Goal: Task Accomplishment & Management: Manage account settings

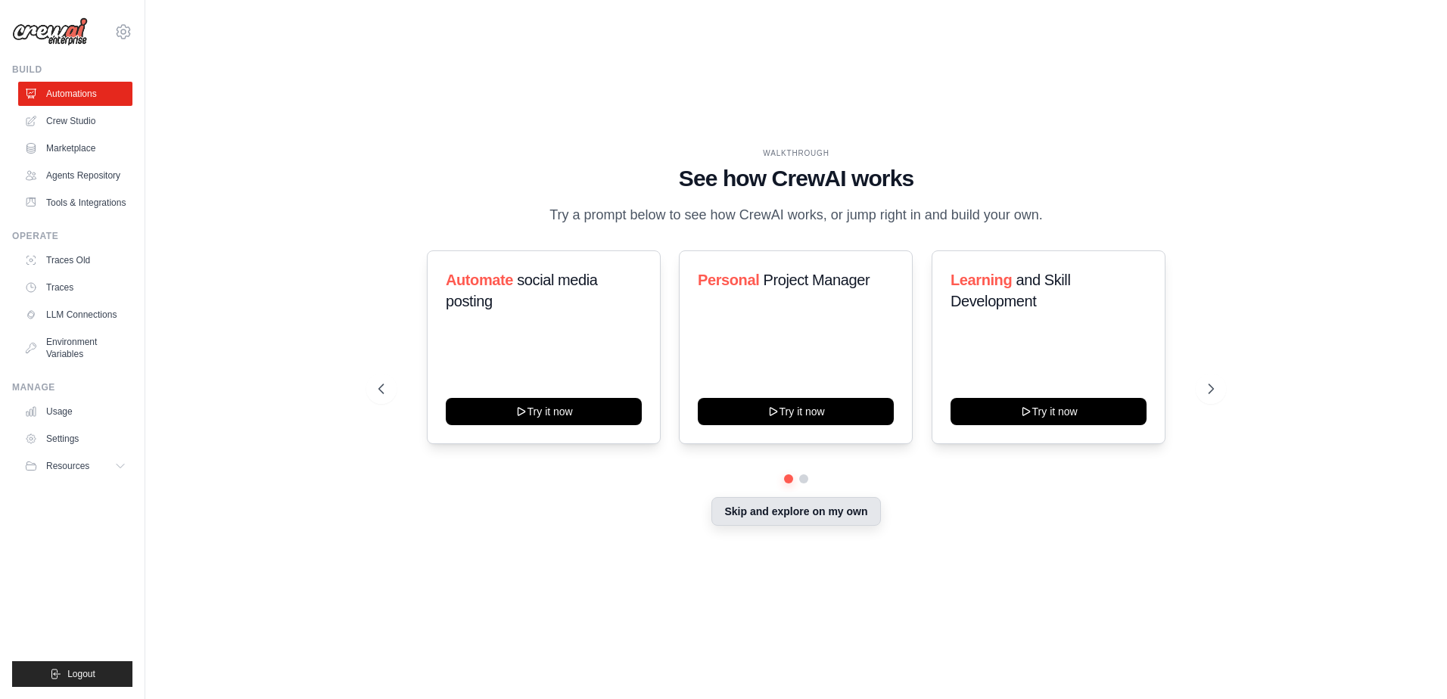
click at [752, 525] on button "Skip and explore on my own" at bounding box center [796, 511] width 169 height 29
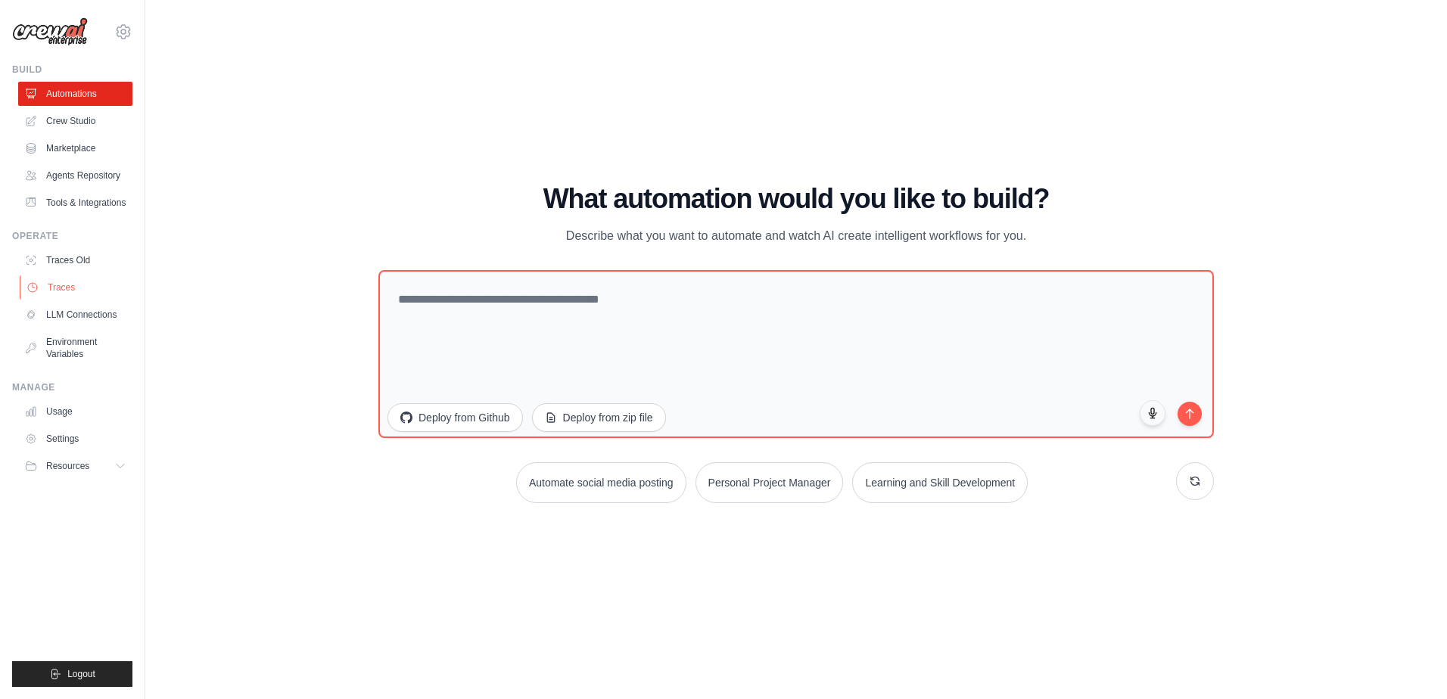
click at [97, 284] on link "Traces" at bounding box center [77, 288] width 114 height 24
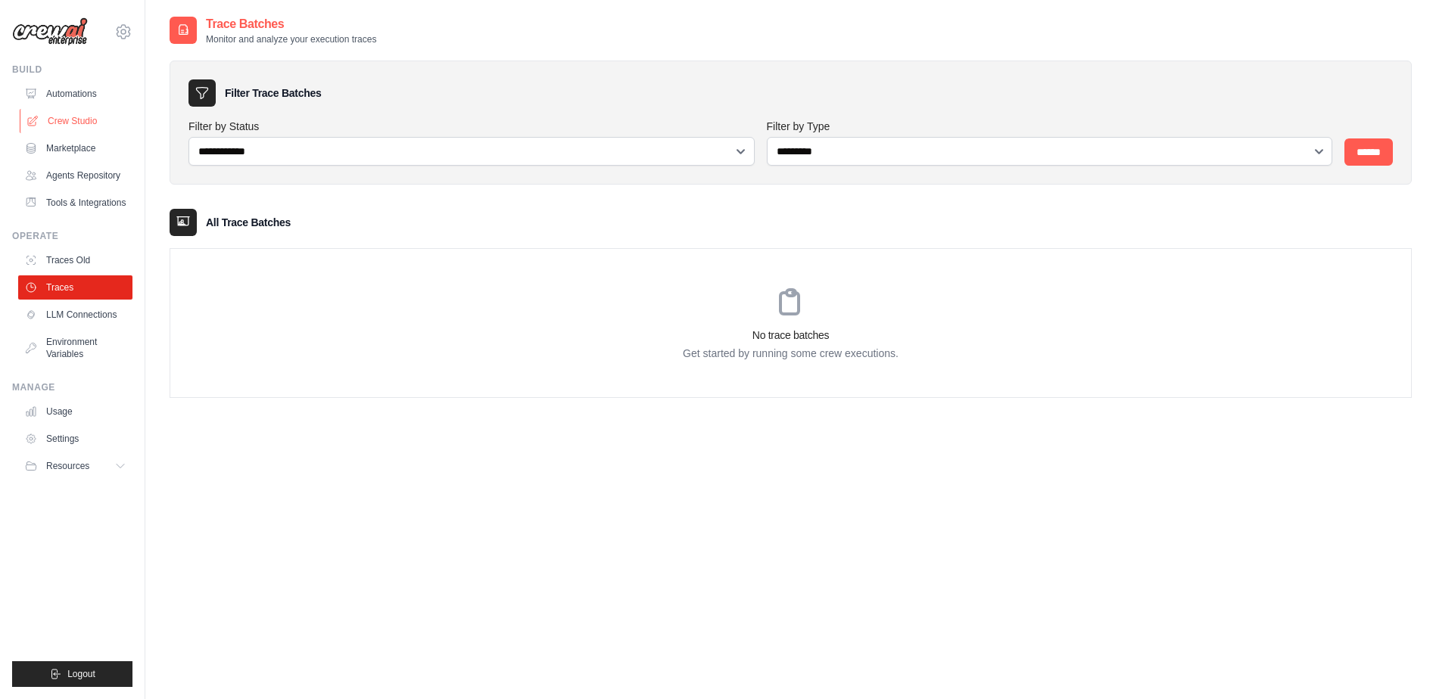
click at [73, 116] on link "Crew Studio" at bounding box center [77, 121] width 114 height 24
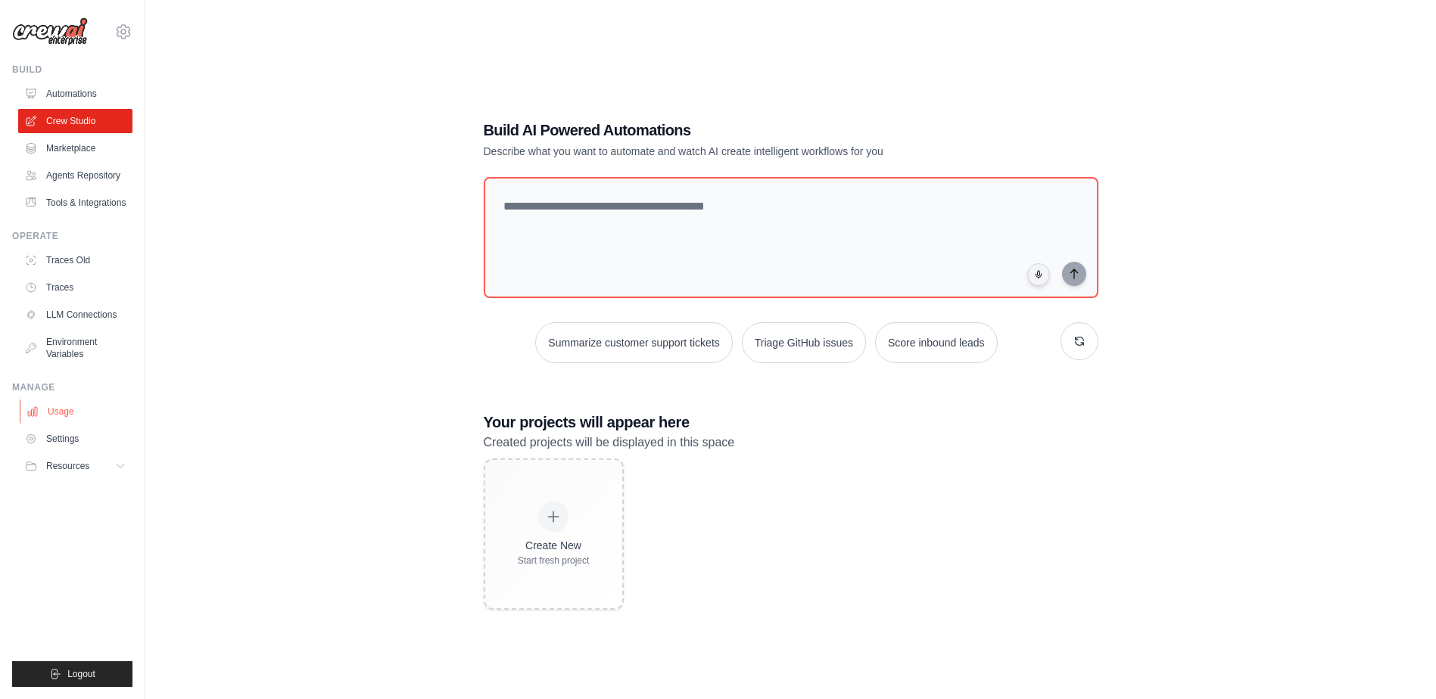
click at [54, 417] on link "Usage" at bounding box center [77, 412] width 114 height 24
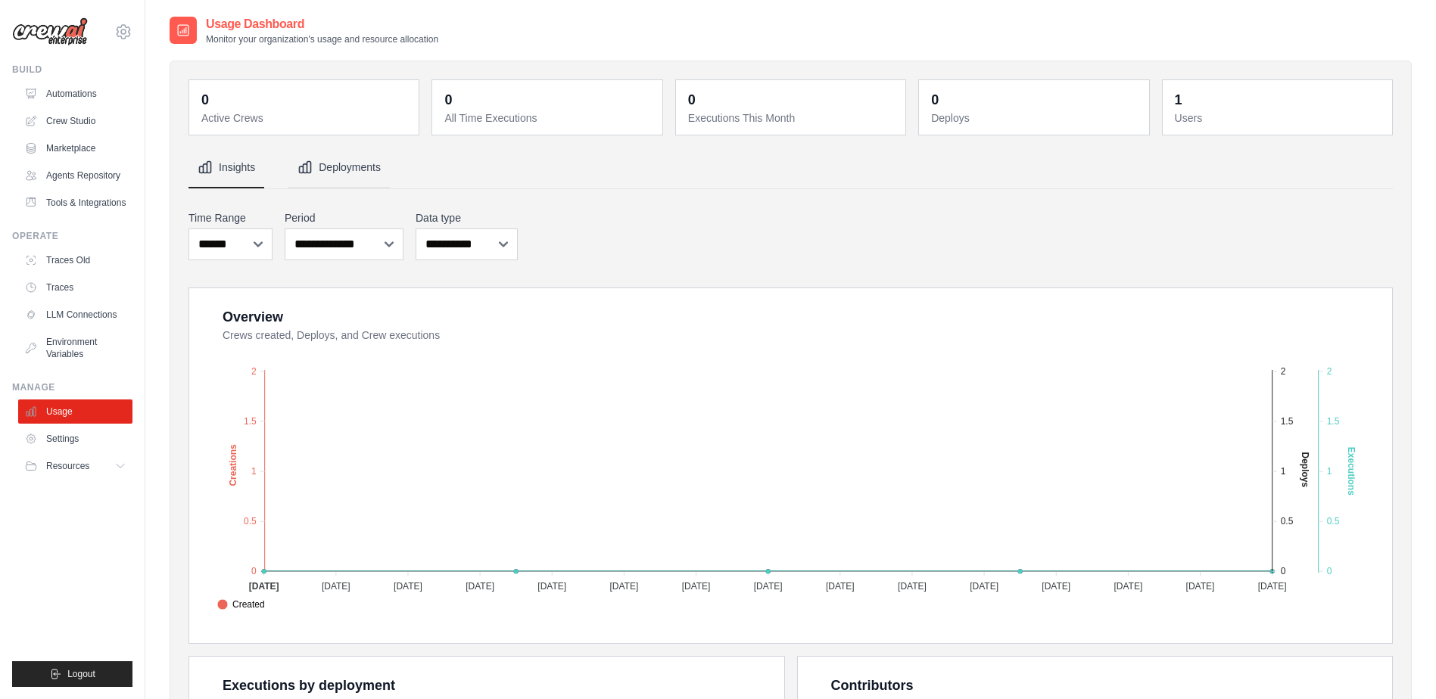
click at [358, 175] on button "Deployments" at bounding box center [338, 168] width 101 height 41
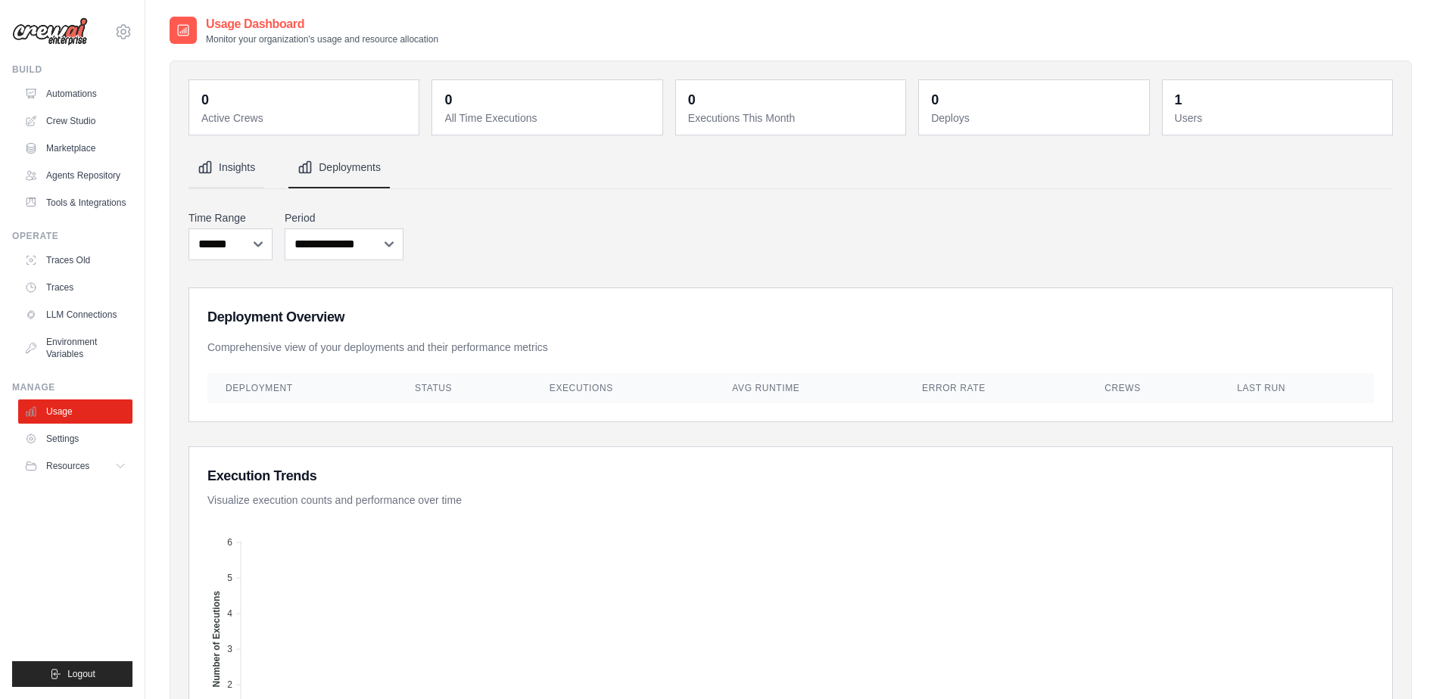
click at [238, 160] on button "Insights" at bounding box center [226, 168] width 76 height 41
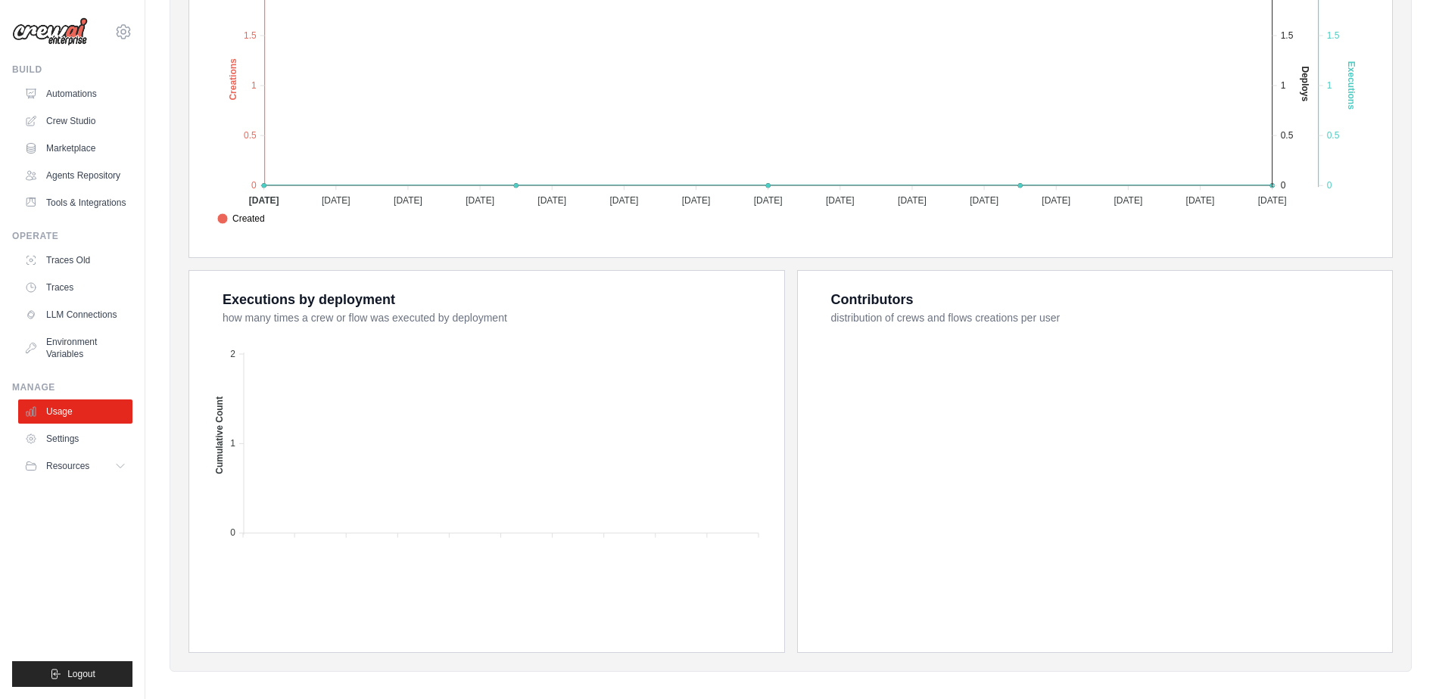
scroll to position [398, 0]
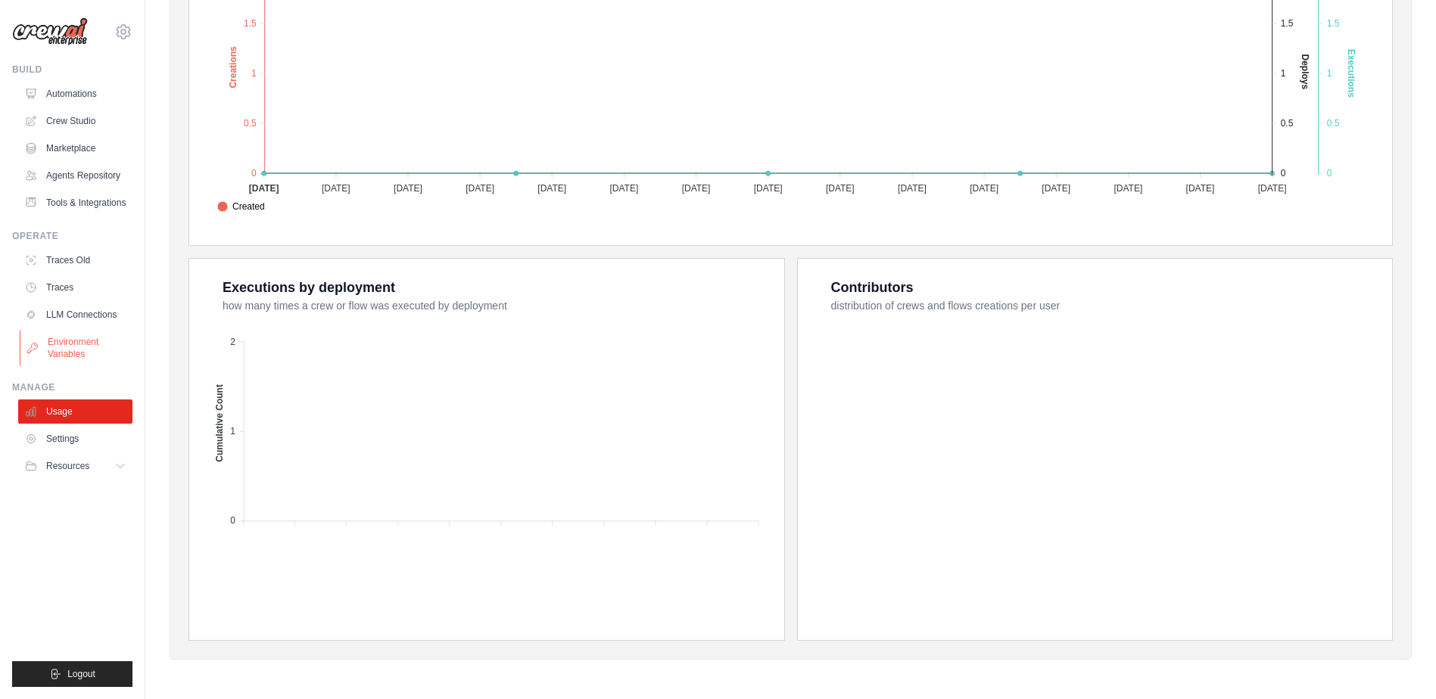
click at [48, 344] on link "Environment Variables" at bounding box center [77, 348] width 114 height 36
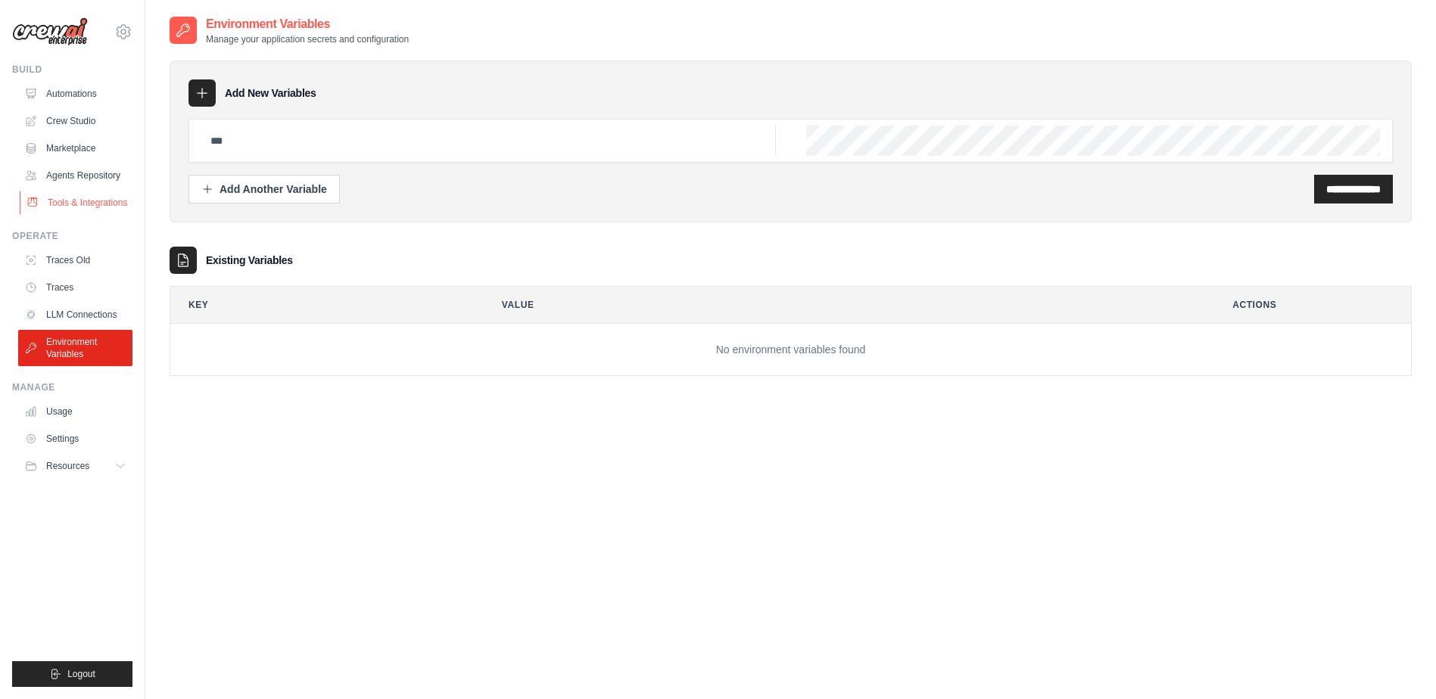
click at [49, 210] on link "Tools & Integrations" at bounding box center [77, 203] width 114 height 24
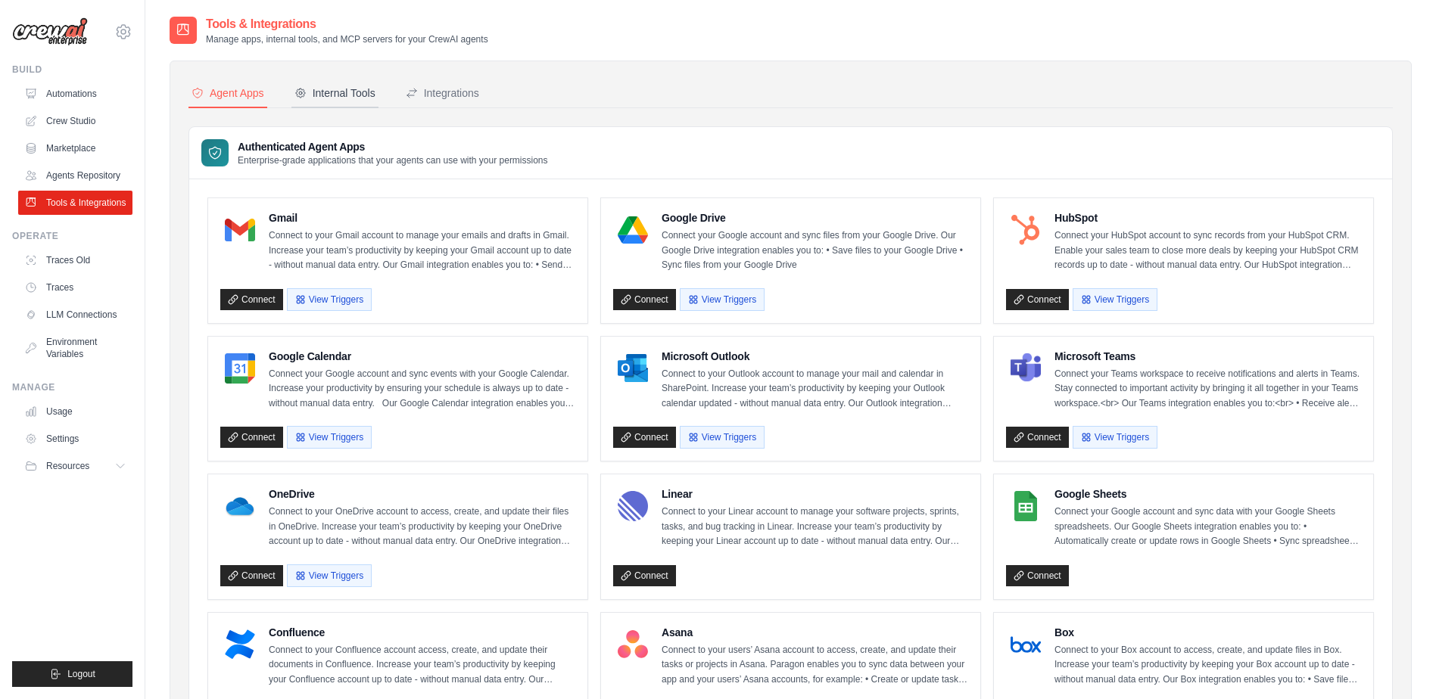
click at [335, 88] on div "Internal Tools" at bounding box center [334, 93] width 81 height 15
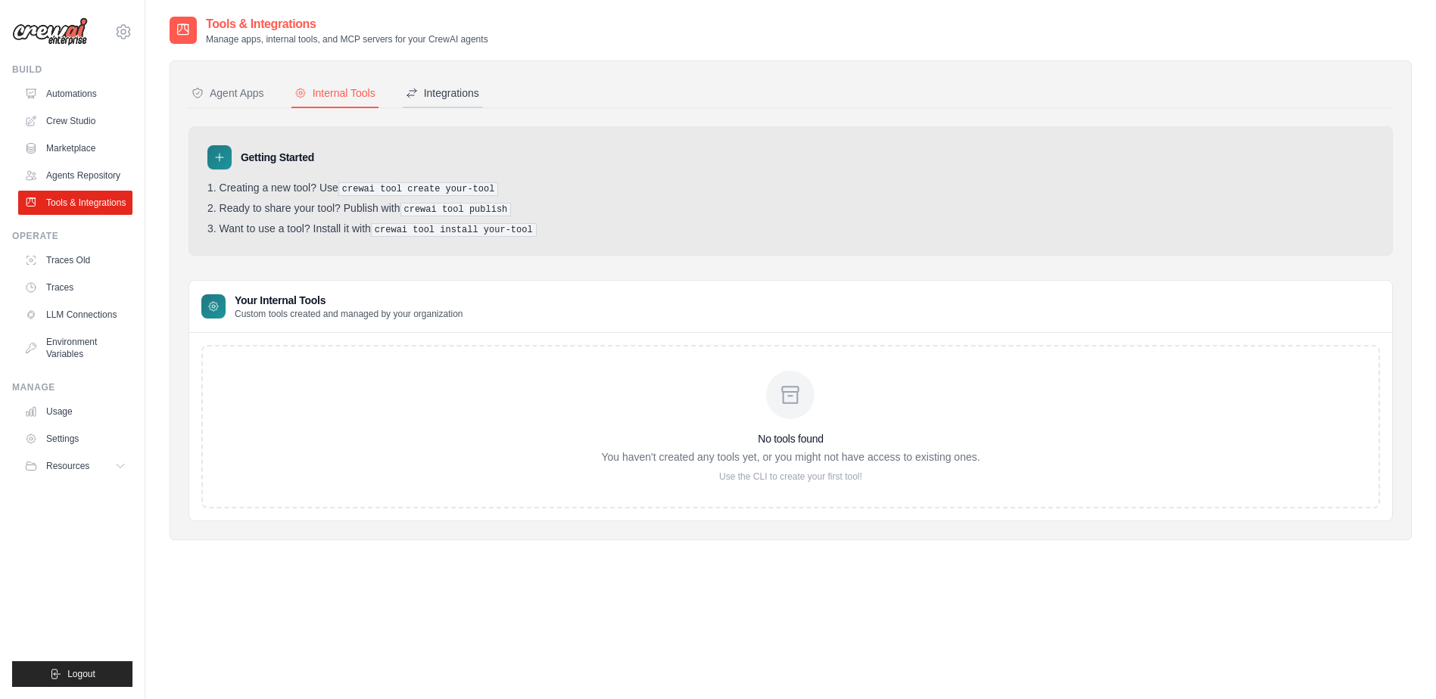
click at [415, 92] on icon at bounding box center [411, 93] width 9 height 9
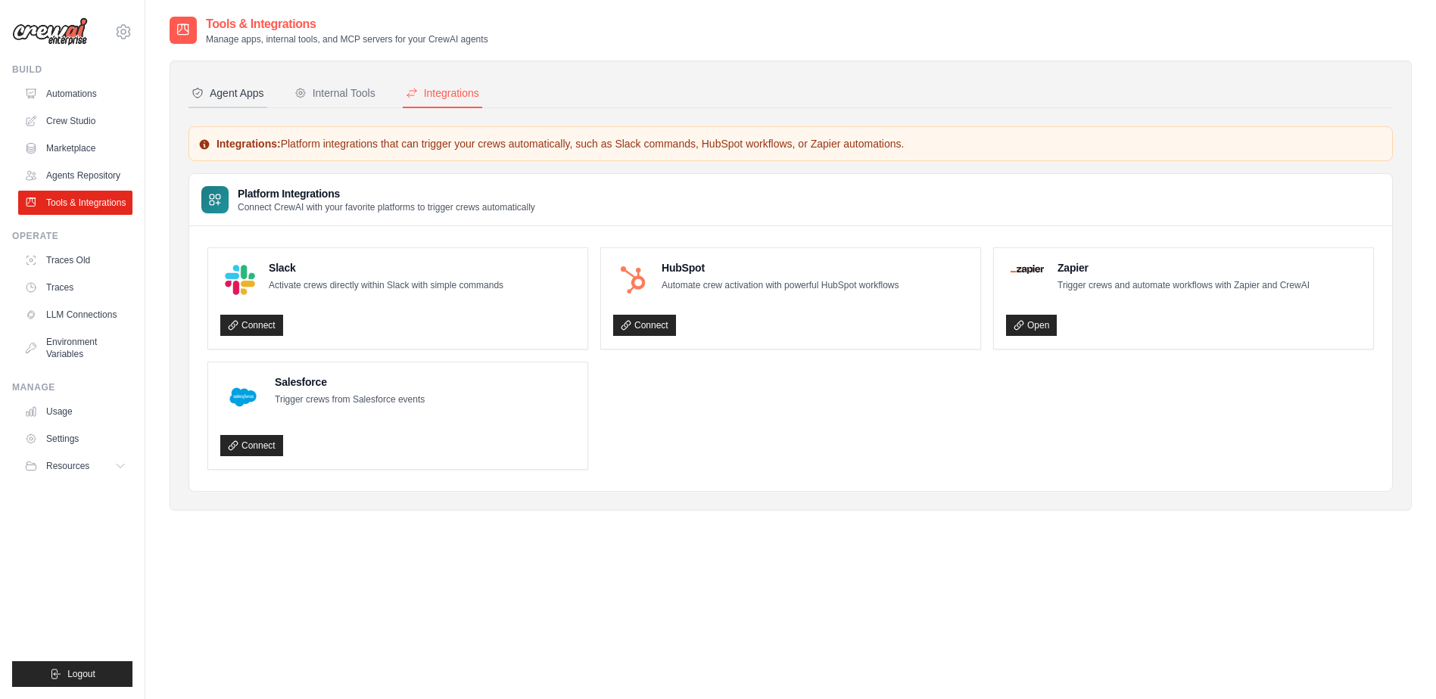
click at [212, 83] on button "Agent Apps" at bounding box center [227, 93] width 79 height 29
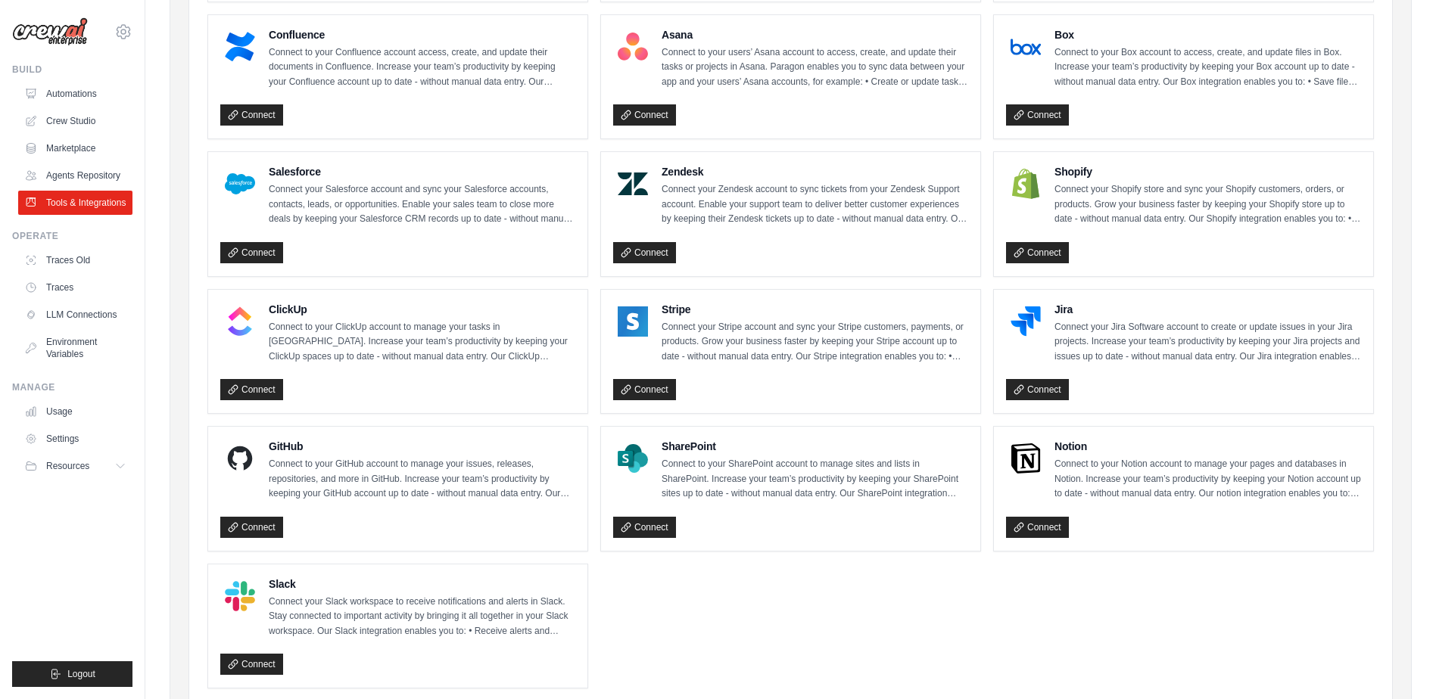
scroll to position [665, 0]
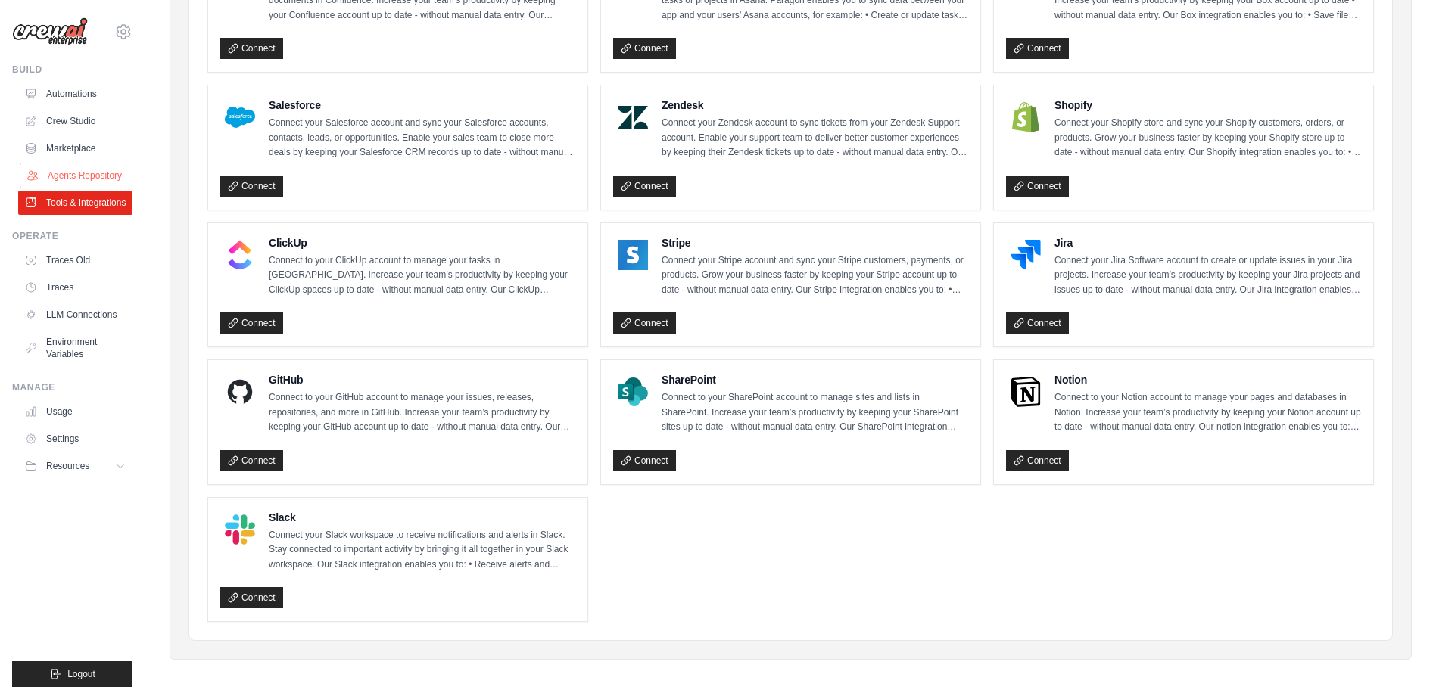
click at [57, 178] on link "Agents Repository" at bounding box center [77, 175] width 114 height 24
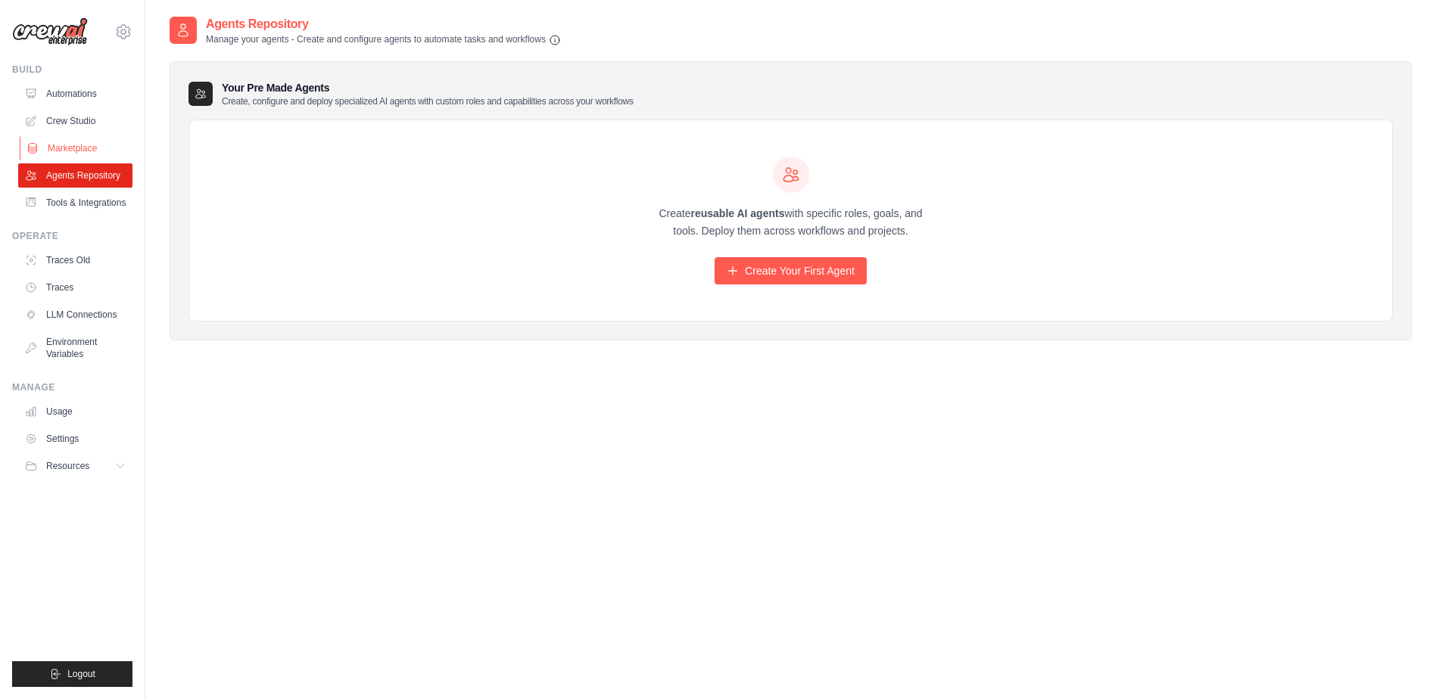
click at [50, 147] on link "Marketplace" at bounding box center [77, 148] width 114 height 24
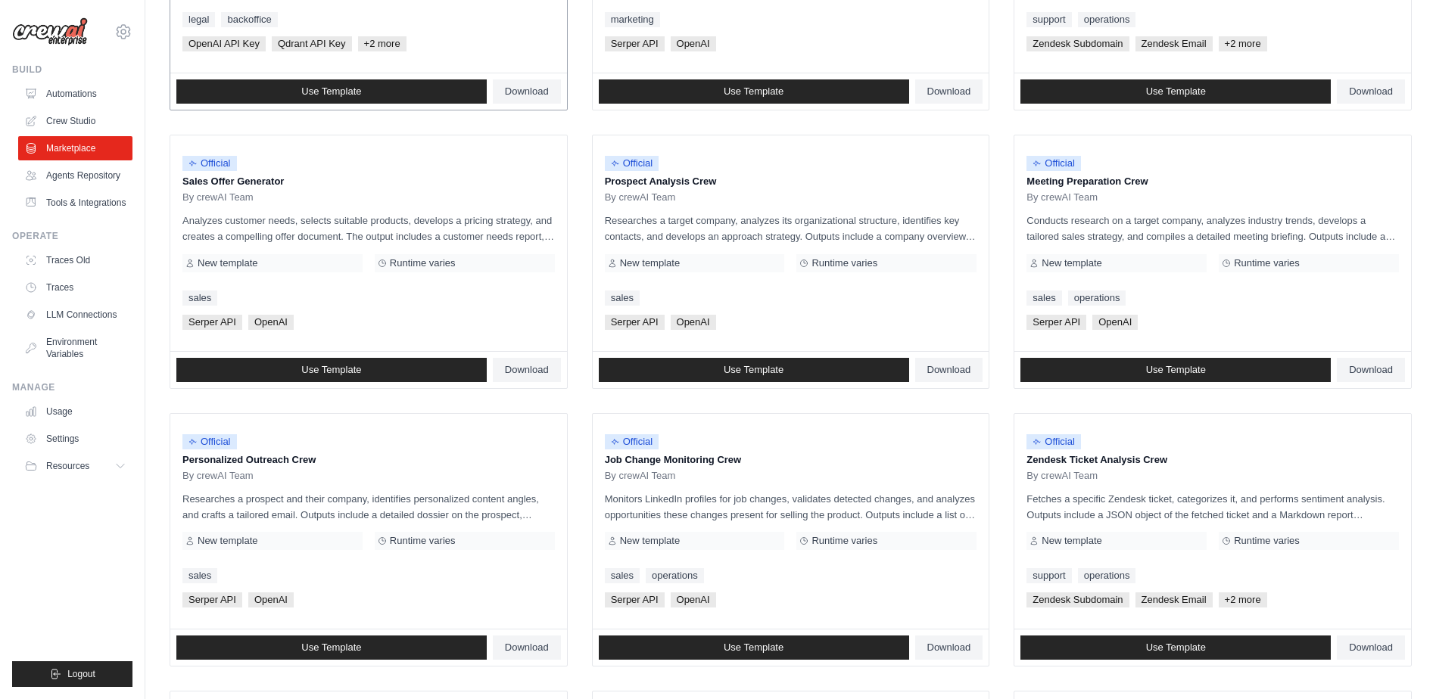
scroll to position [349, 0]
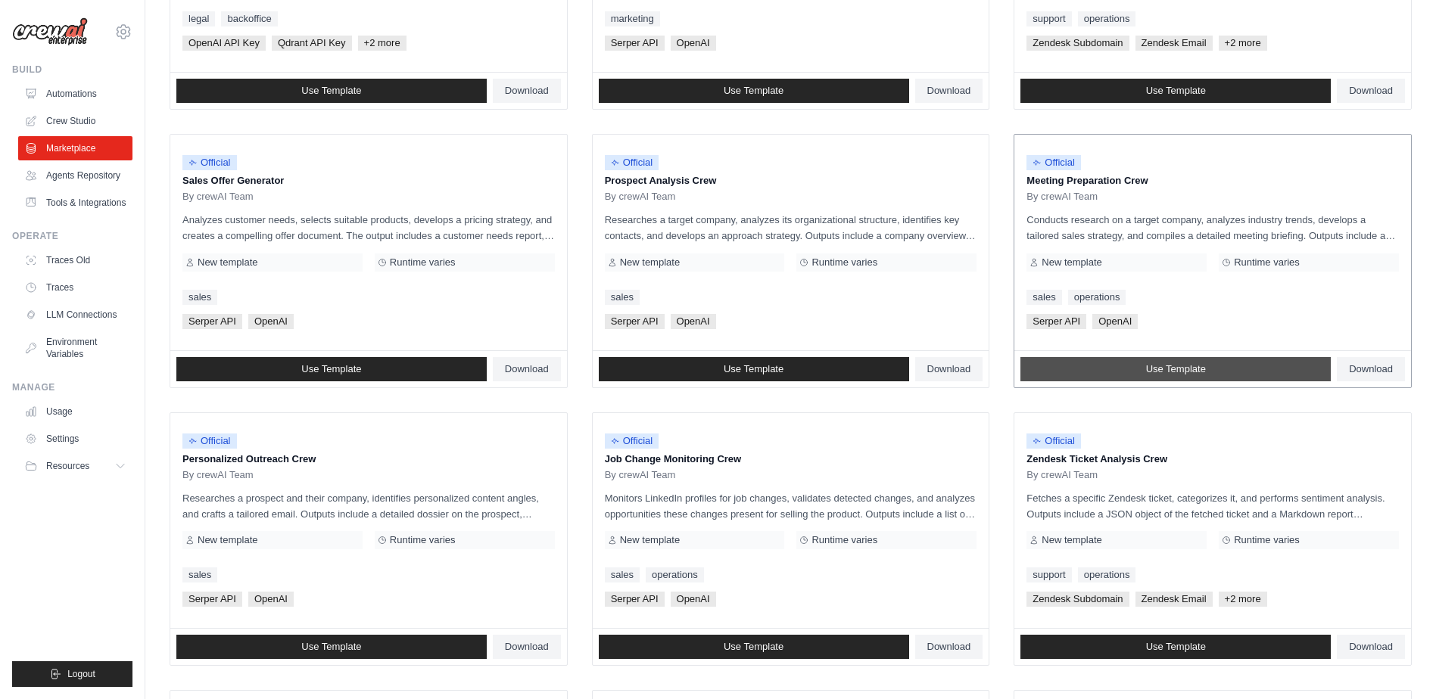
click at [1102, 376] on link "Use Template" at bounding box center [1175, 369] width 310 height 24
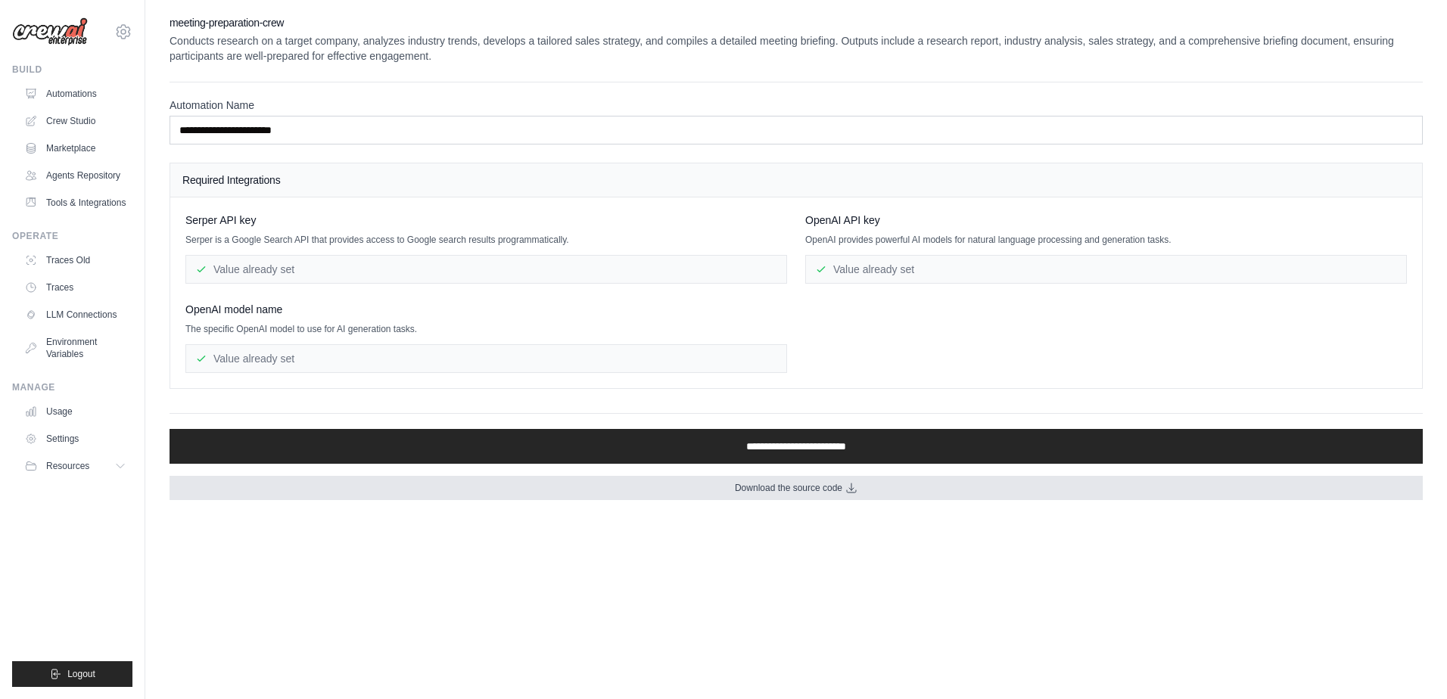
click at [993, 491] on link "Download the source code" at bounding box center [796, 488] width 1253 height 24
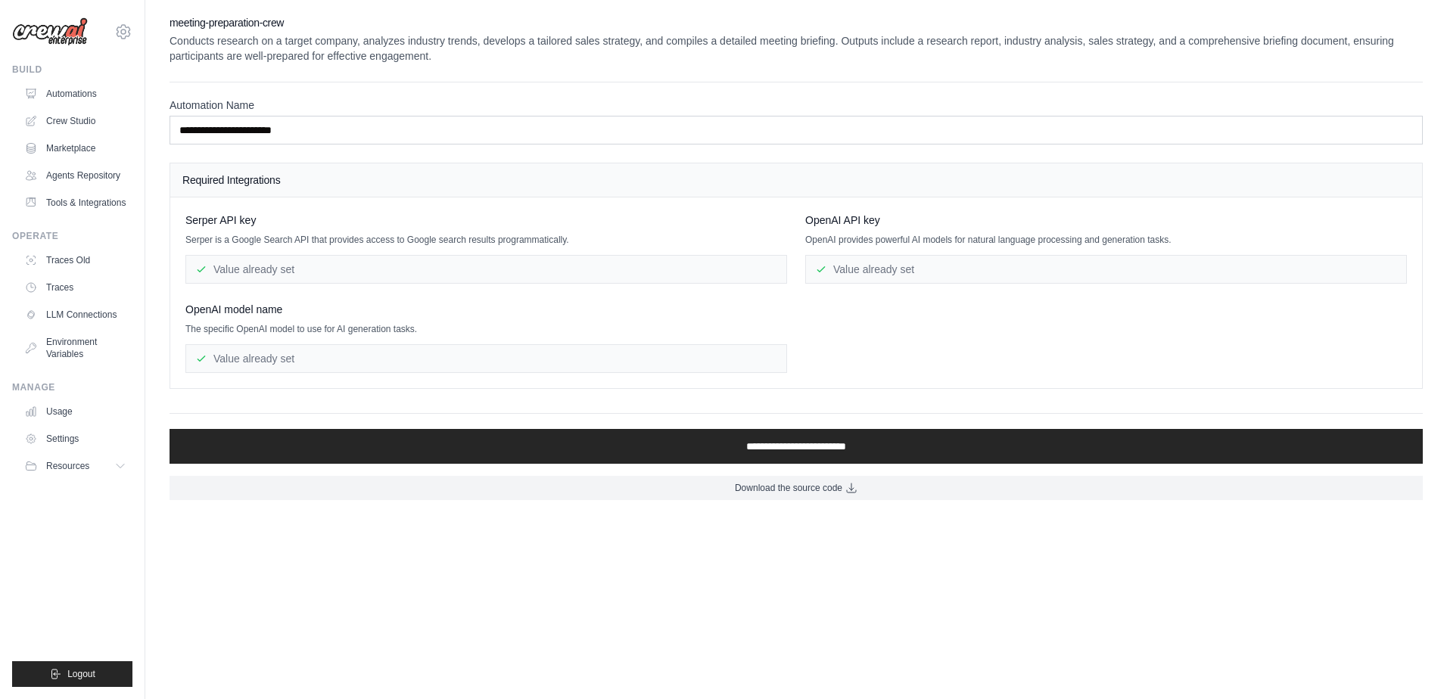
click at [702, 621] on body "[EMAIL_ADDRESS][DOMAIN_NAME] Settings Build Automations" at bounding box center [723, 349] width 1447 height 699
click at [64, 96] on link "Automations" at bounding box center [77, 94] width 114 height 24
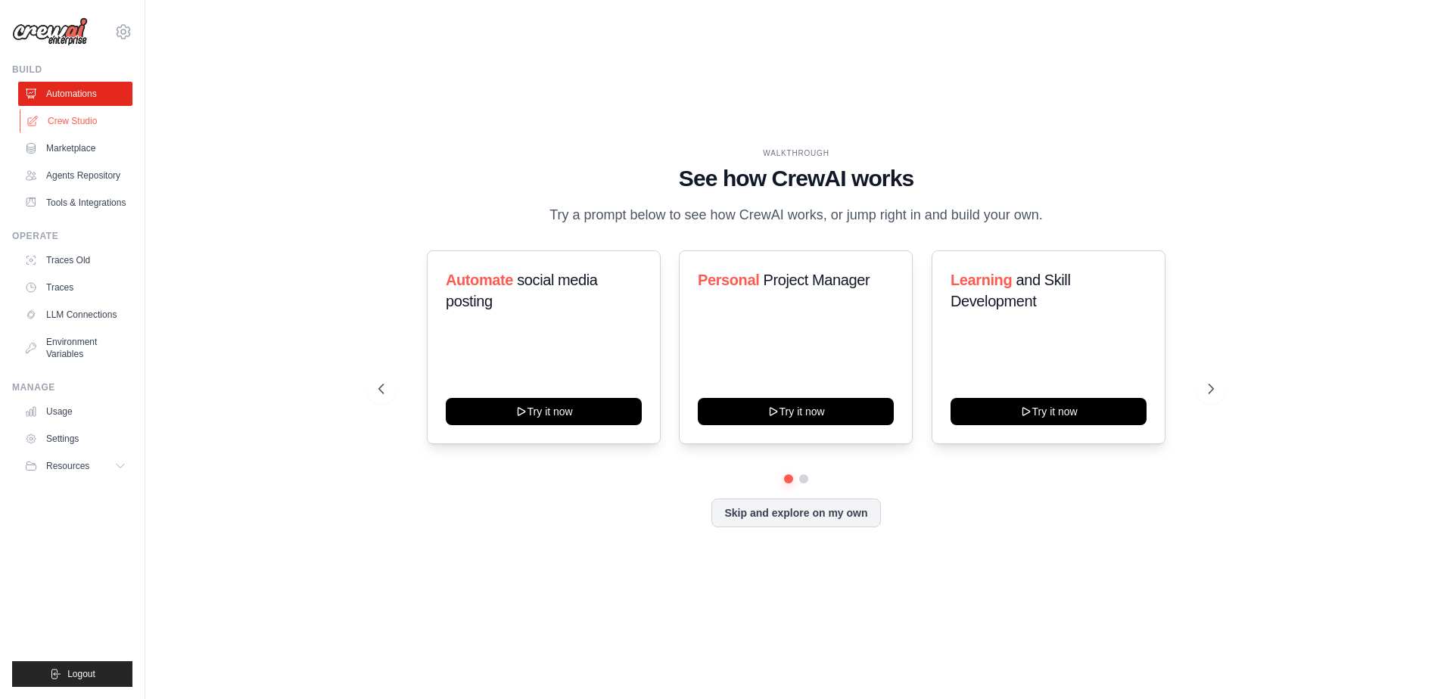
click at [58, 122] on link "Crew Studio" at bounding box center [77, 121] width 114 height 24
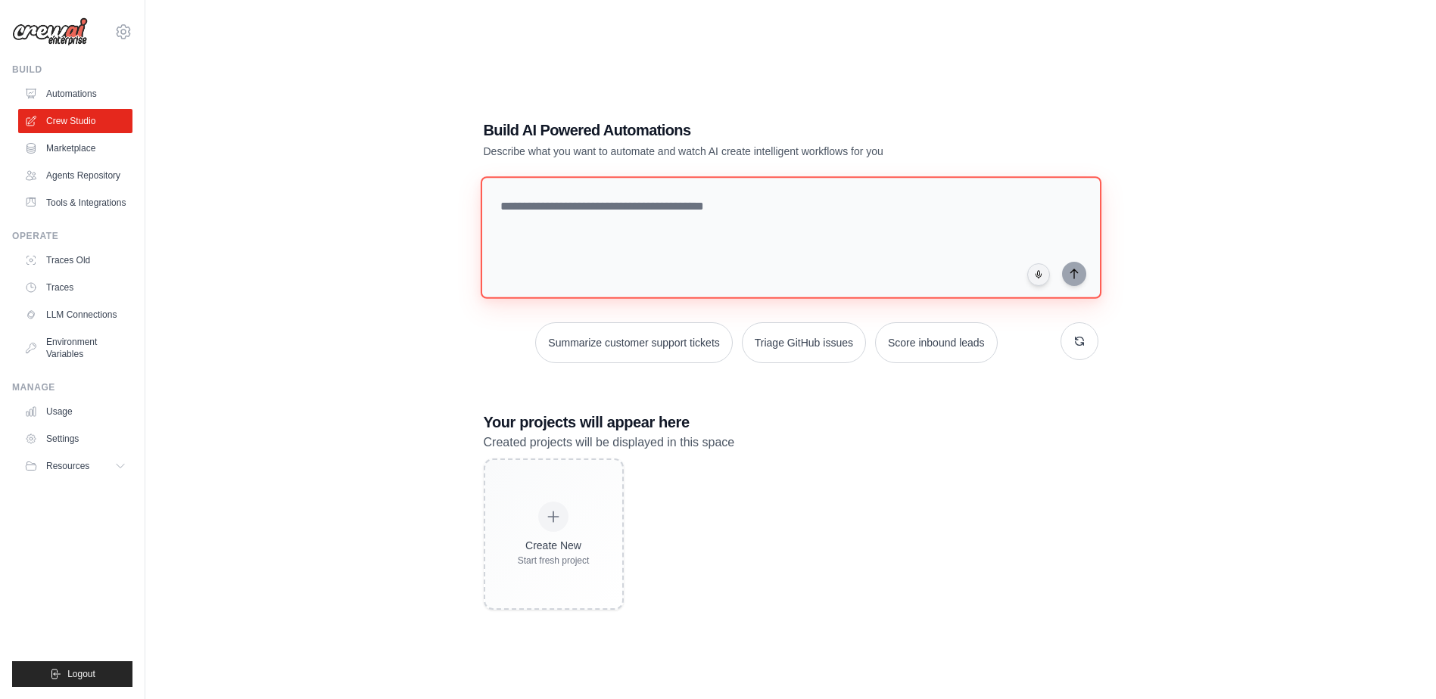
click at [559, 213] on textarea at bounding box center [790, 237] width 621 height 123
click at [99, 413] on link "Usage" at bounding box center [77, 412] width 114 height 24
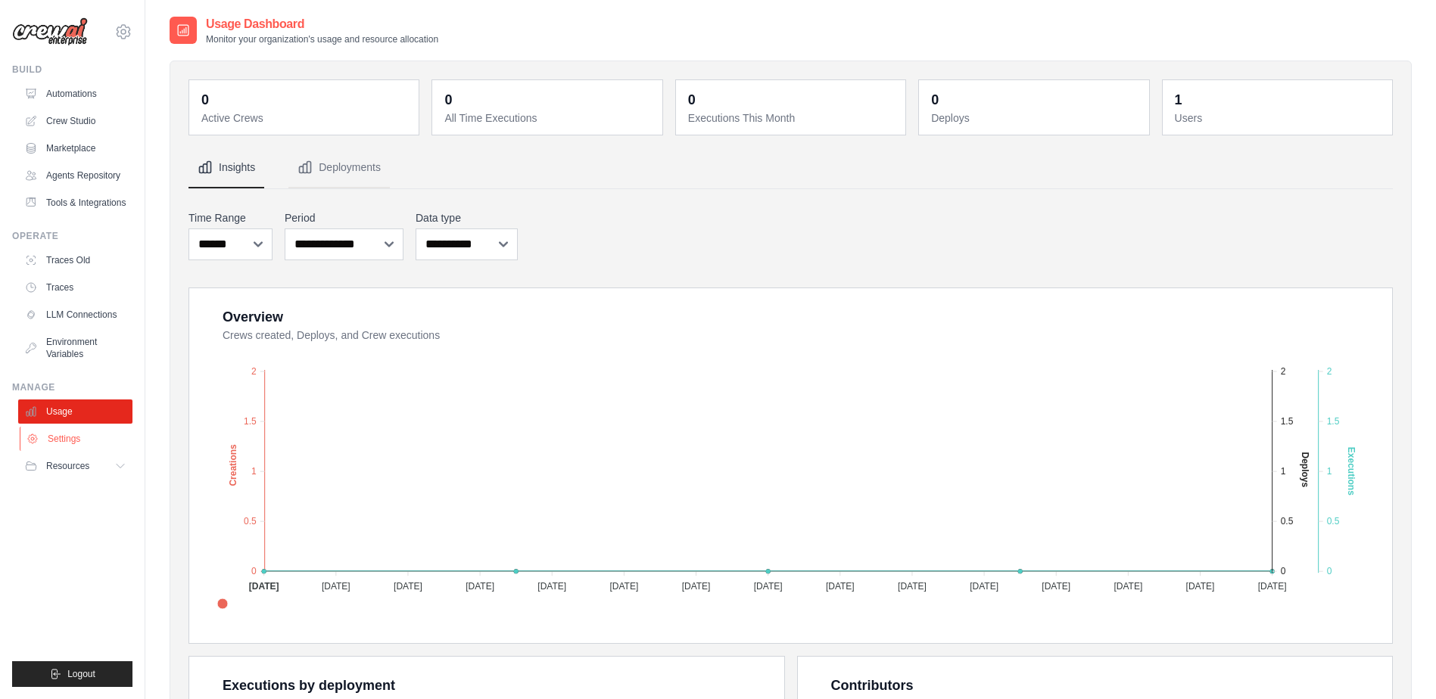
click at [76, 440] on link "Settings" at bounding box center [77, 439] width 114 height 24
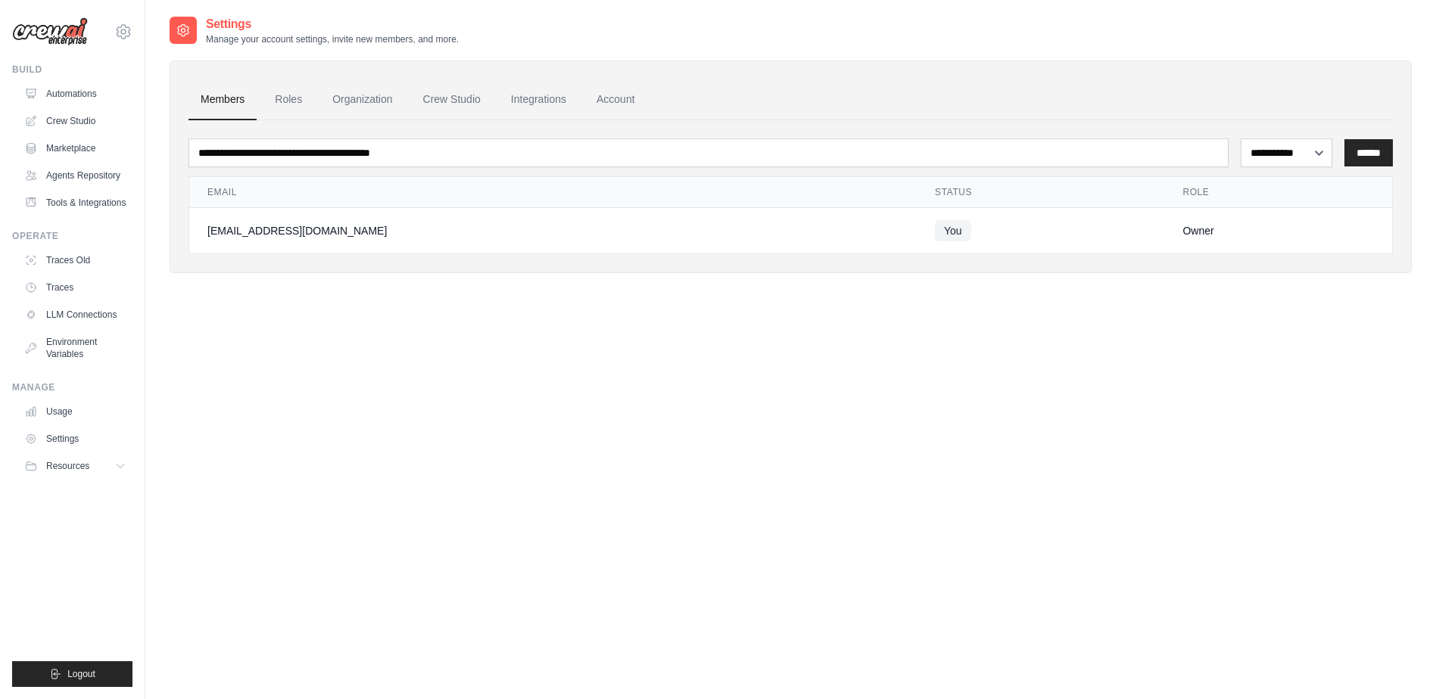
click at [314, 230] on div "[EMAIL_ADDRESS][DOMAIN_NAME]" at bounding box center [552, 230] width 691 height 15
click at [307, 109] on link "Roles" at bounding box center [288, 99] width 51 height 41
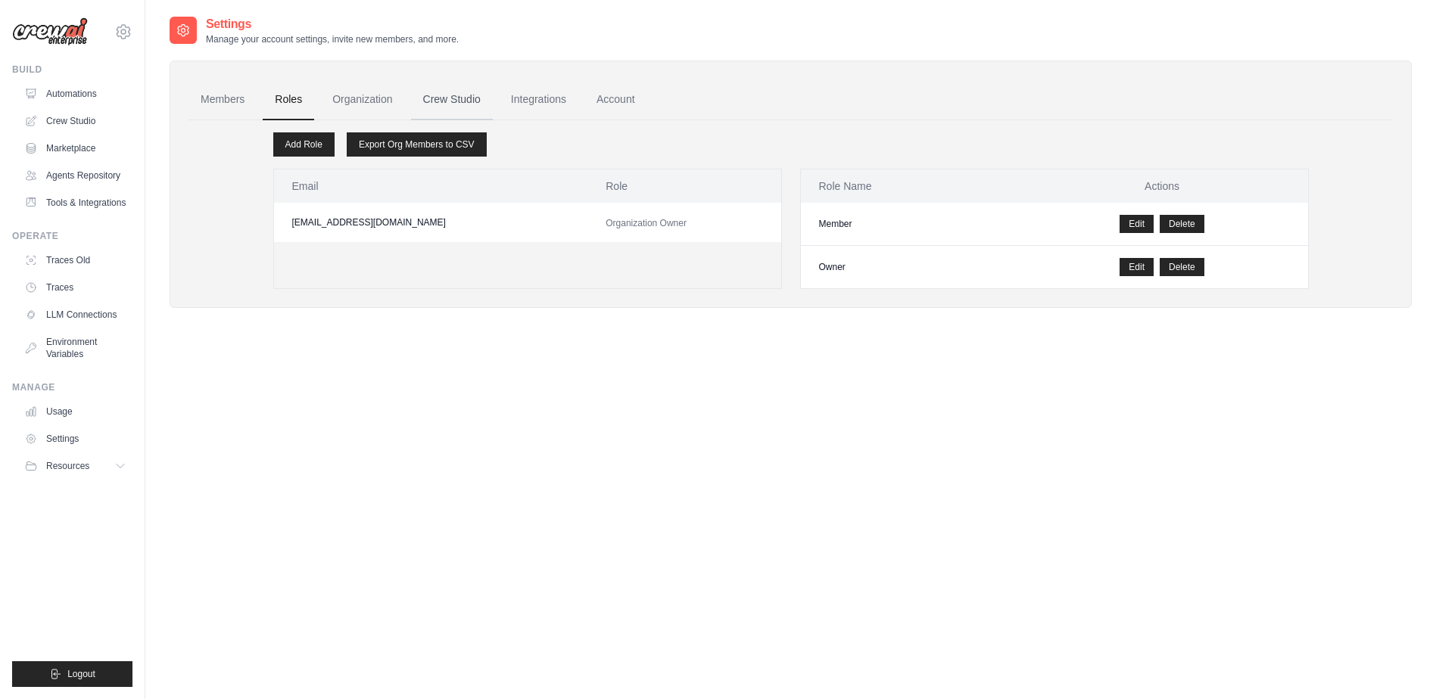
click at [460, 109] on link "Crew Studio" at bounding box center [452, 99] width 82 height 41
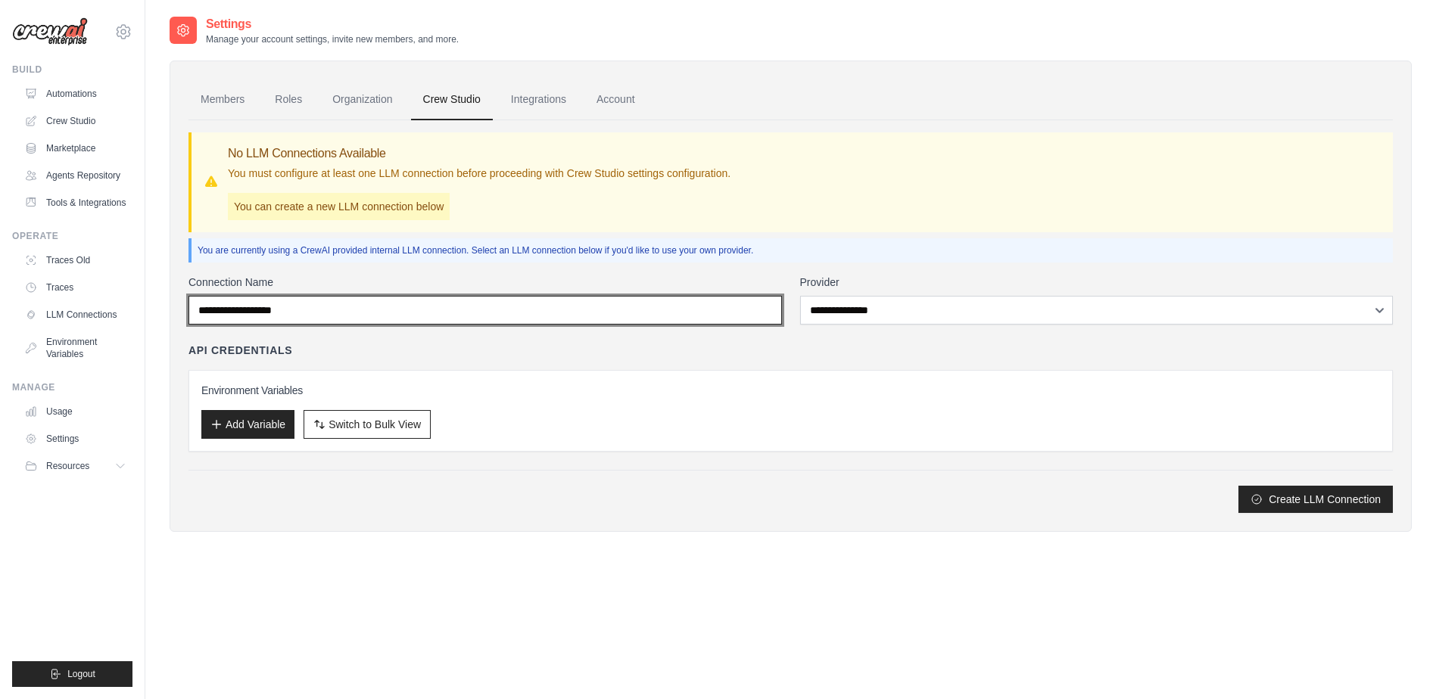
click at [322, 313] on input "Connection Name" at bounding box center [484, 310] width 593 height 29
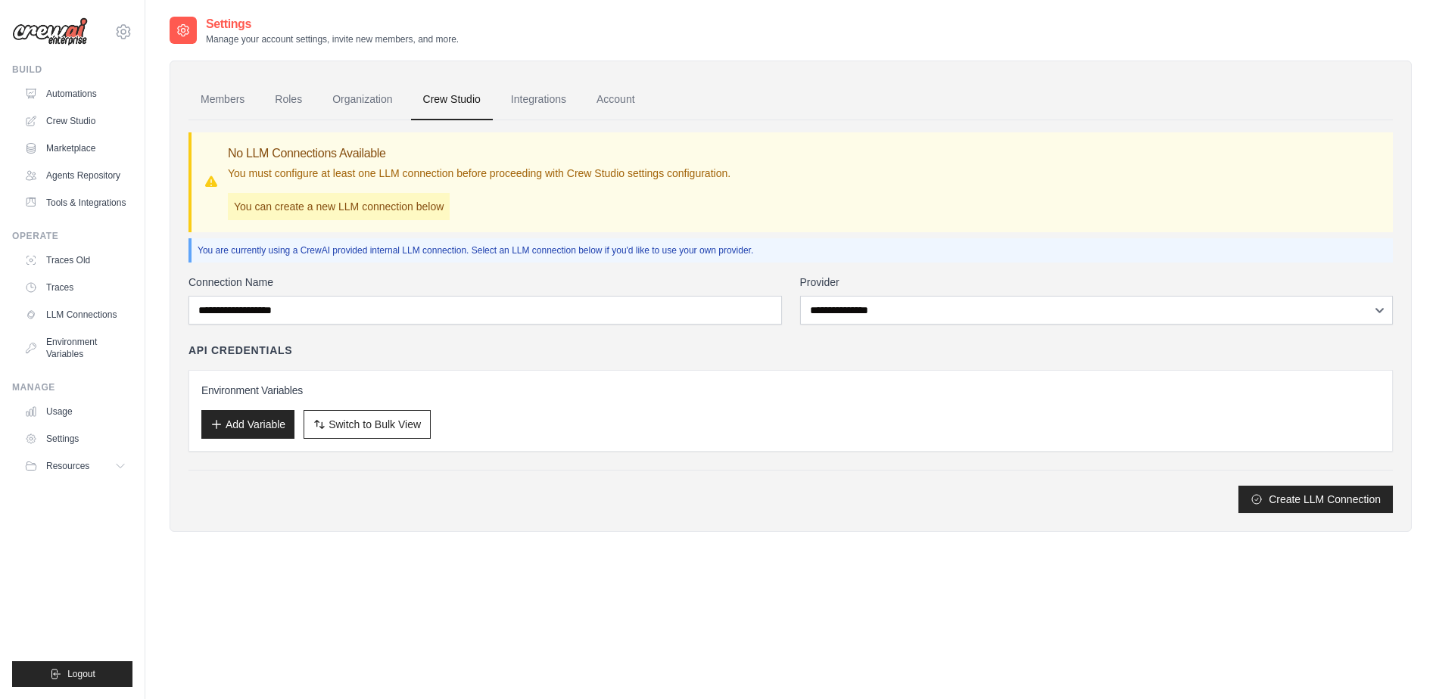
click at [355, 129] on div "**********" at bounding box center [790, 316] width 1204 height 393
click at [327, 207] on p "You can create a new LLM connection below" at bounding box center [339, 206] width 222 height 27
